Goal: Information Seeking & Learning: Find specific fact

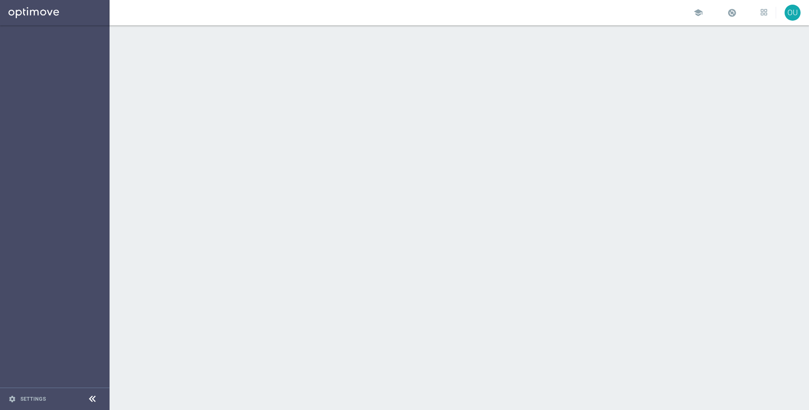
click at [768, 15] on div "school OU" at bounding box center [460, 12] width 700 height 25
click at [787, 13] on div "CF" at bounding box center [793, 13] width 16 height 16
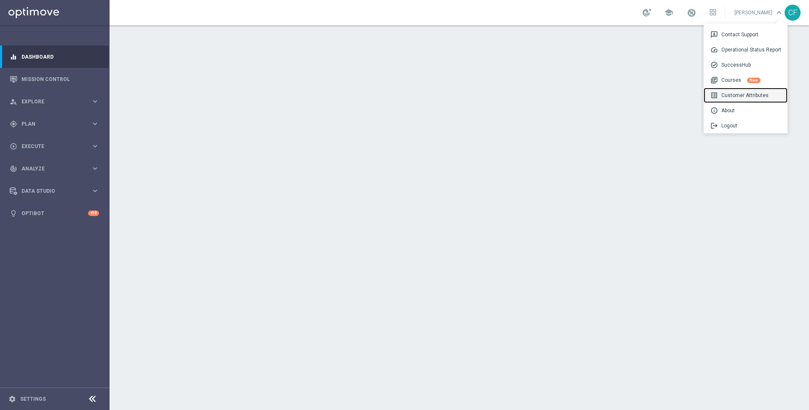
click at [736, 94] on div "list_alt Customer Attributes" at bounding box center [746, 95] width 84 height 15
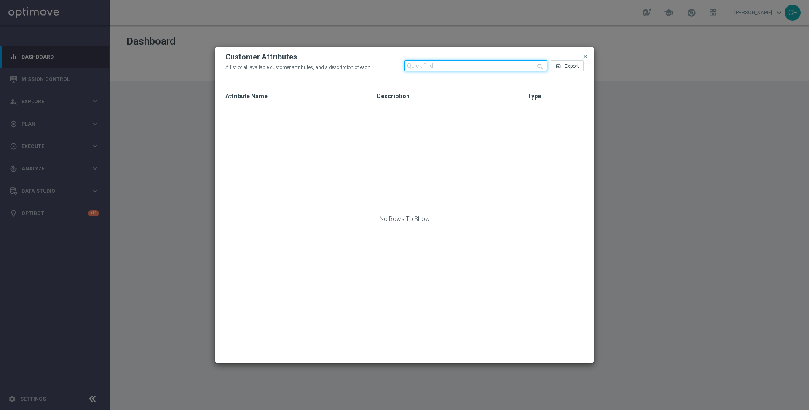
click at [459, 63] on input "text" at bounding box center [476, 65] width 143 height 11
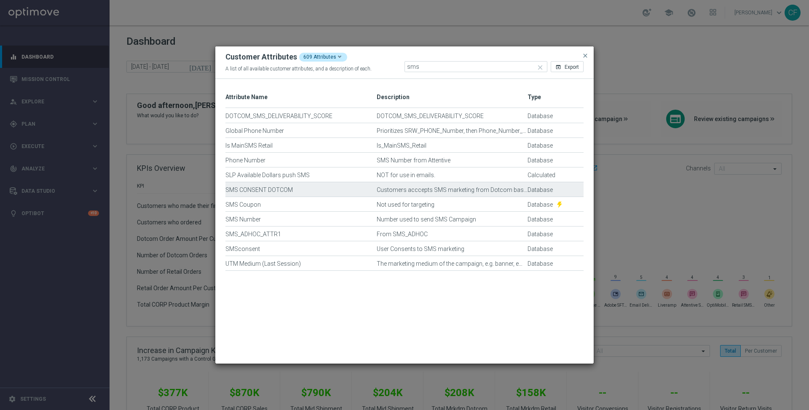
click at [250, 189] on div "SMS CONSENT DOTCOM" at bounding box center [301, 193] width 151 height 14
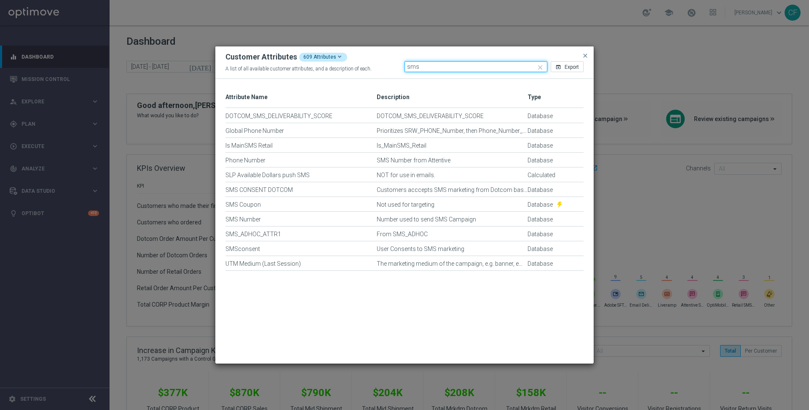
click at [427, 66] on input "sms" at bounding box center [476, 66] width 143 height 11
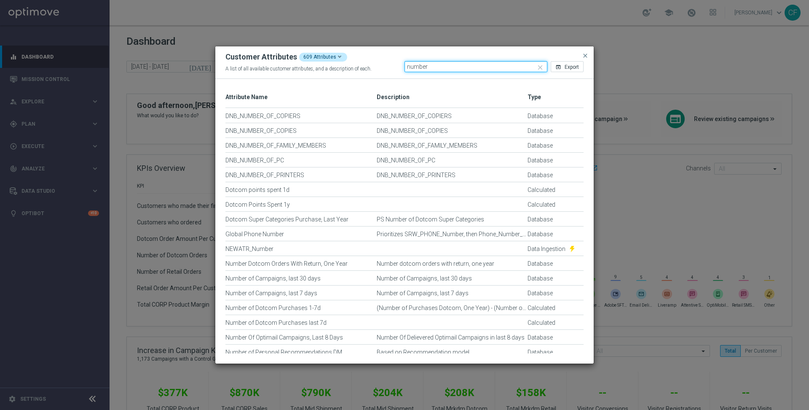
click at [437, 64] on input "number" at bounding box center [476, 66] width 143 height 11
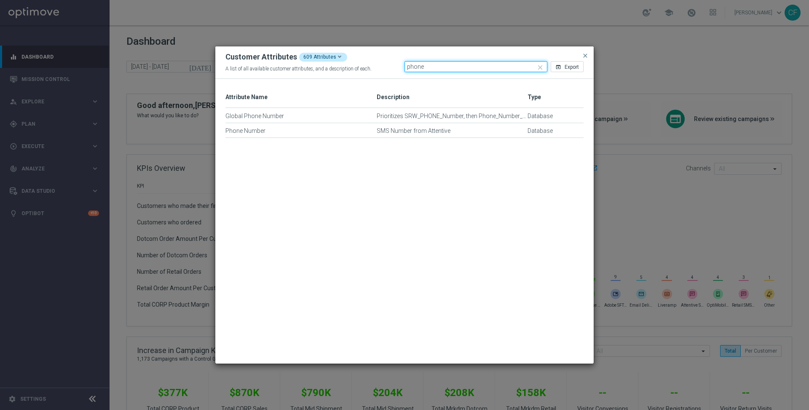
type input "phone"
click at [417, 68] on input "phone" at bounding box center [476, 66] width 143 height 11
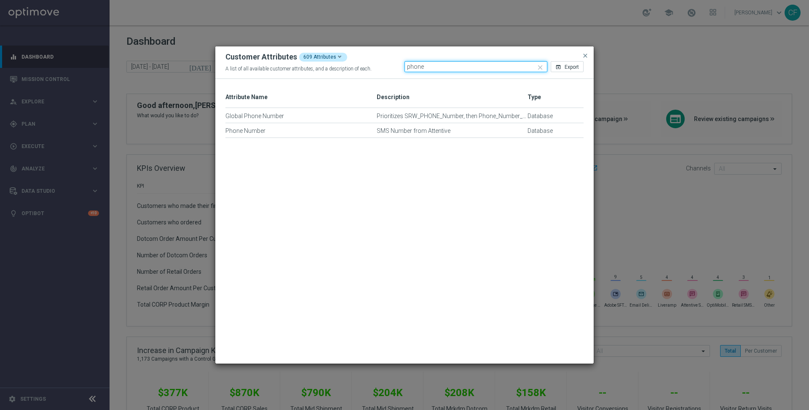
click at [462, 67] on input "phone" at bounding box center [476, 66] width 143 height 11
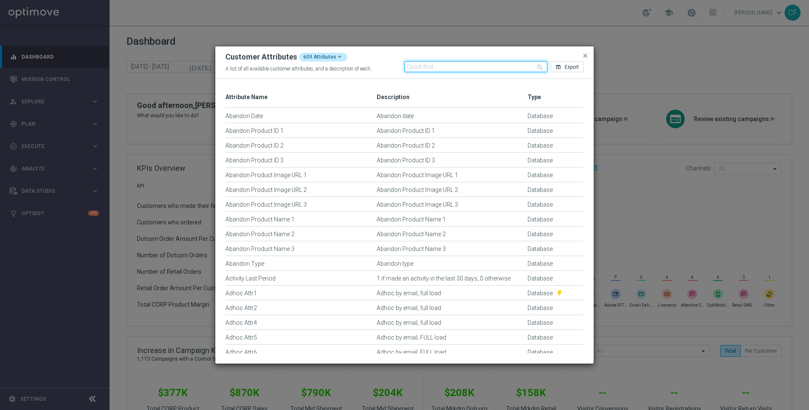
click at [450, 64] on input "text" at bounding box center [476, 66] width 143 height 11
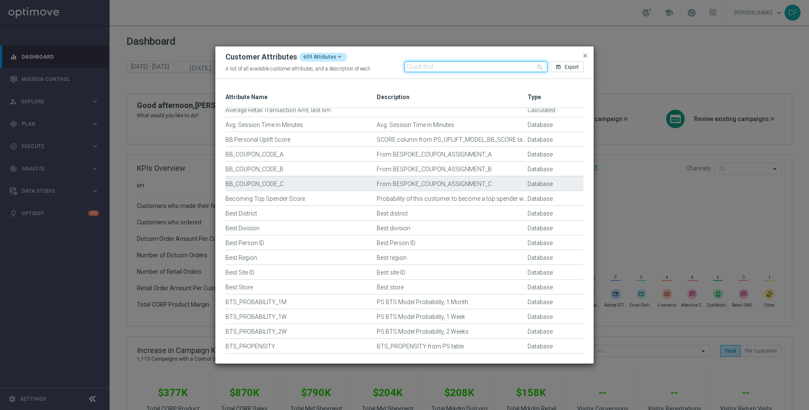
scroll to position [634, 0]
